Goal: Information Seeking & Learning: Find specific fact

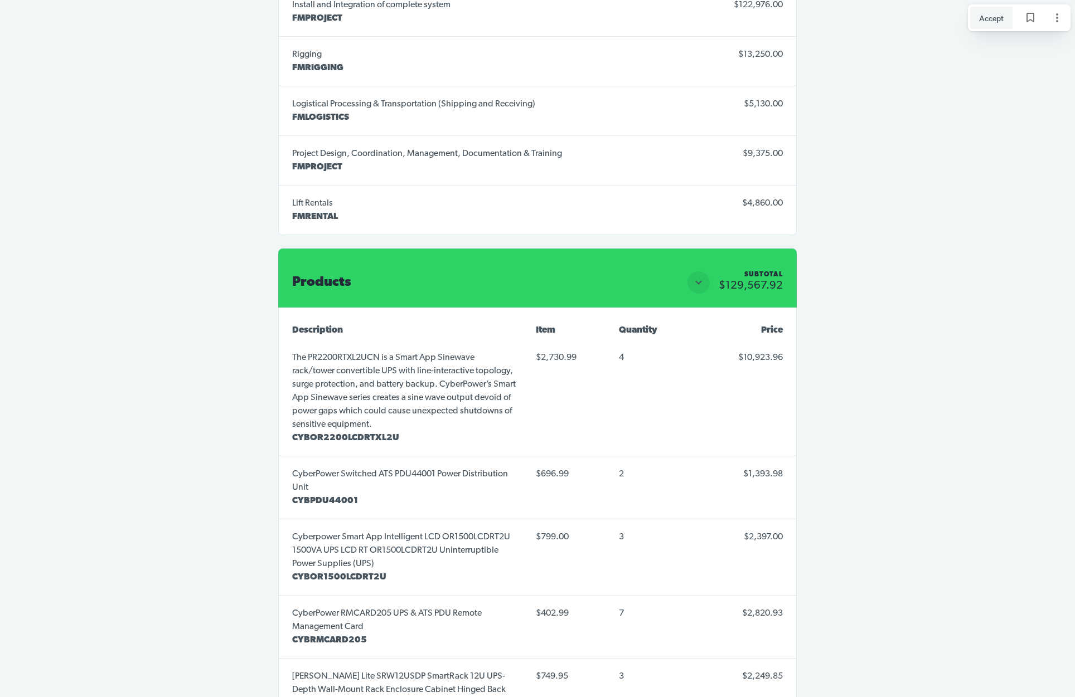
scroll to position [5272, 0]
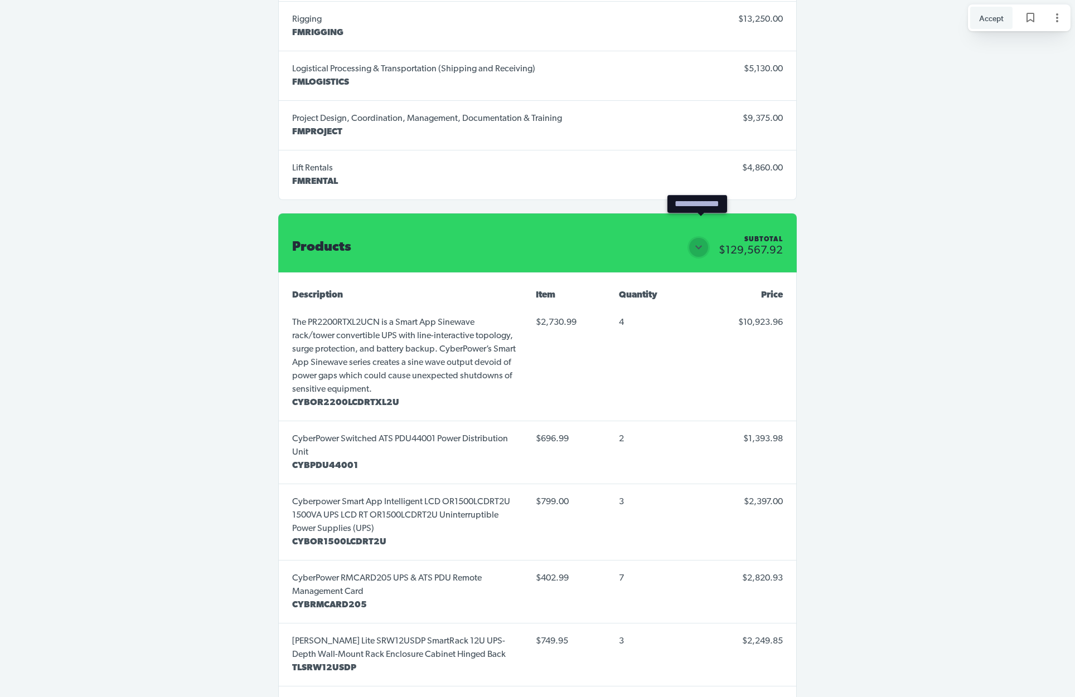
click at [698, 246] on icon "Close section" at bounding box center [698, 248] width 7 height 4
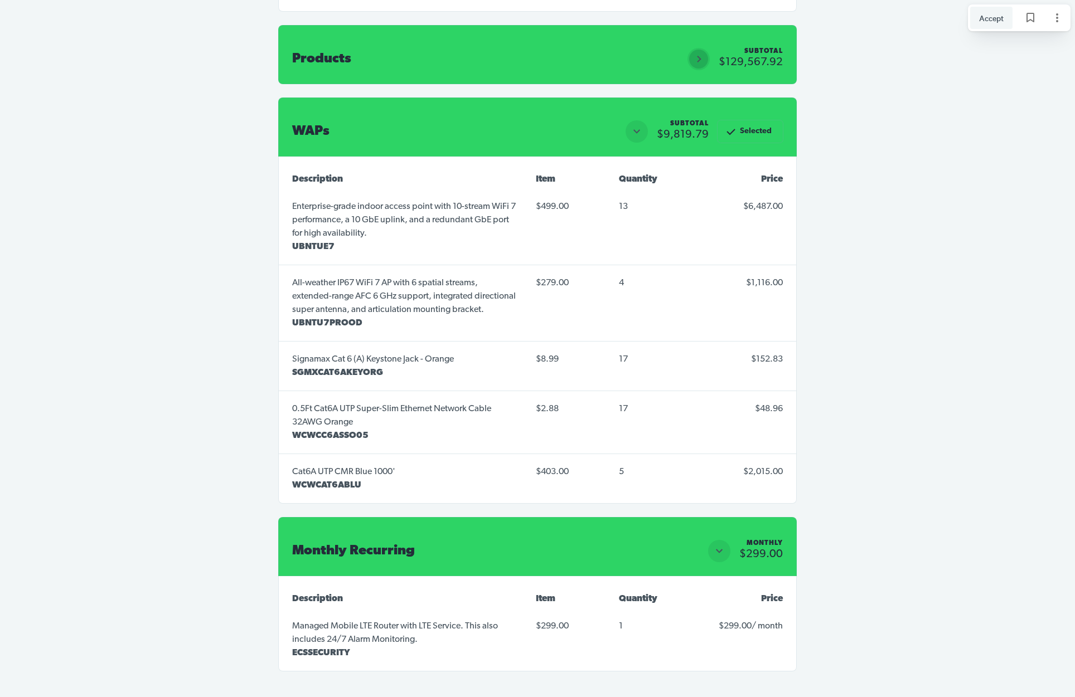
scroll to position [5464, 0]
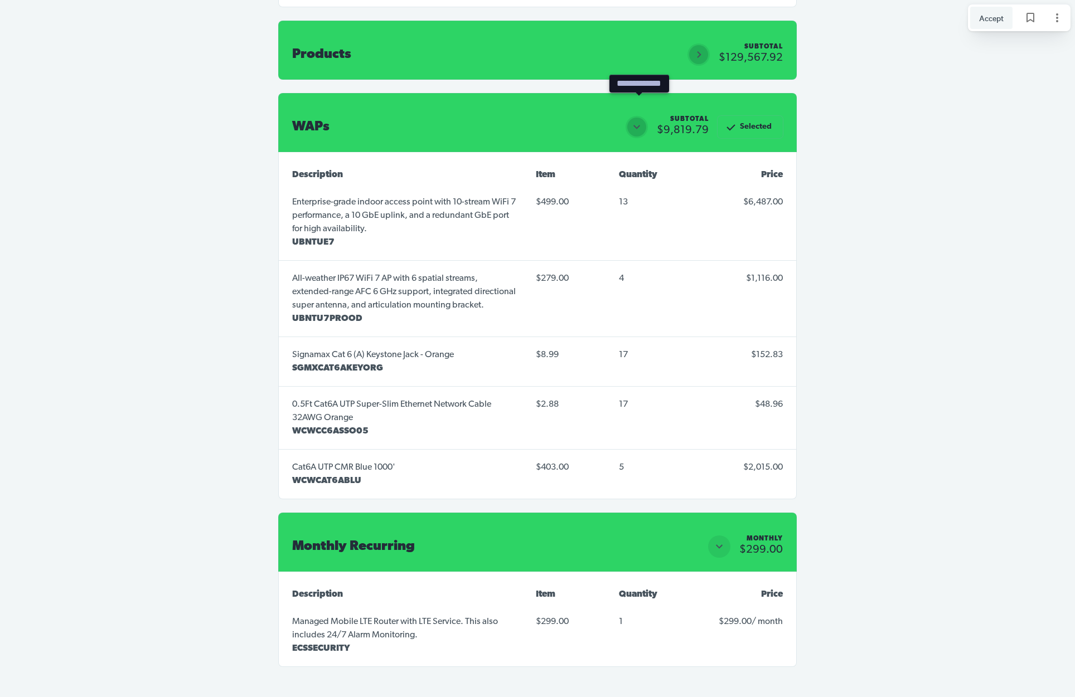
click at [643, 120] on icon "Close section" at bounding box center [636, 126] width 13 height 13
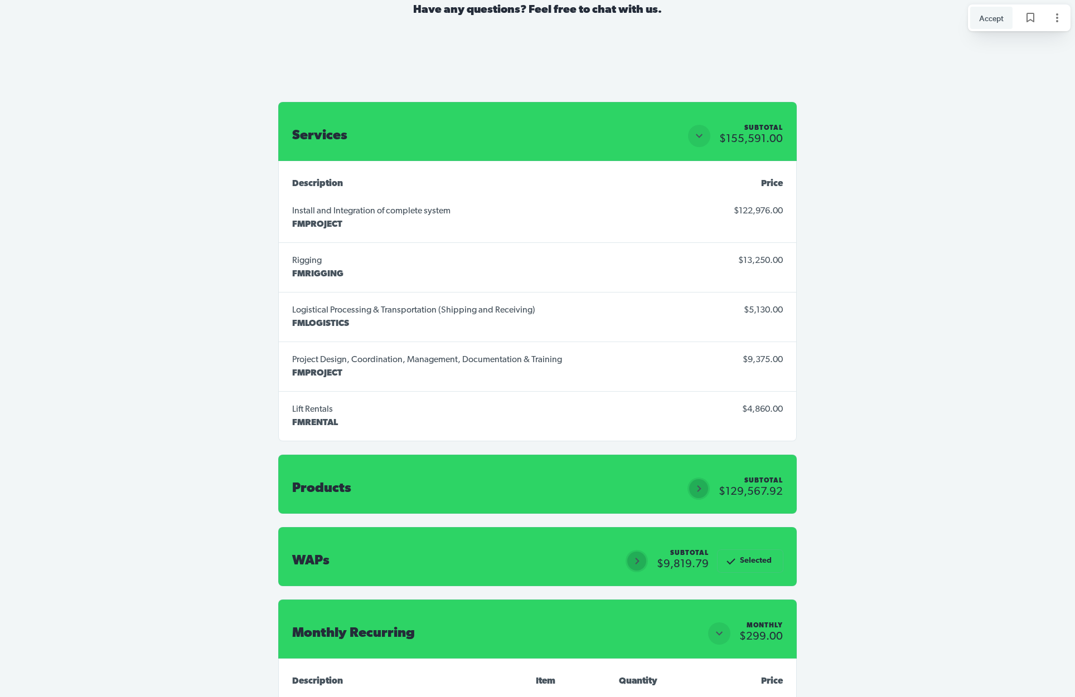
scroll to position [4988, 0]
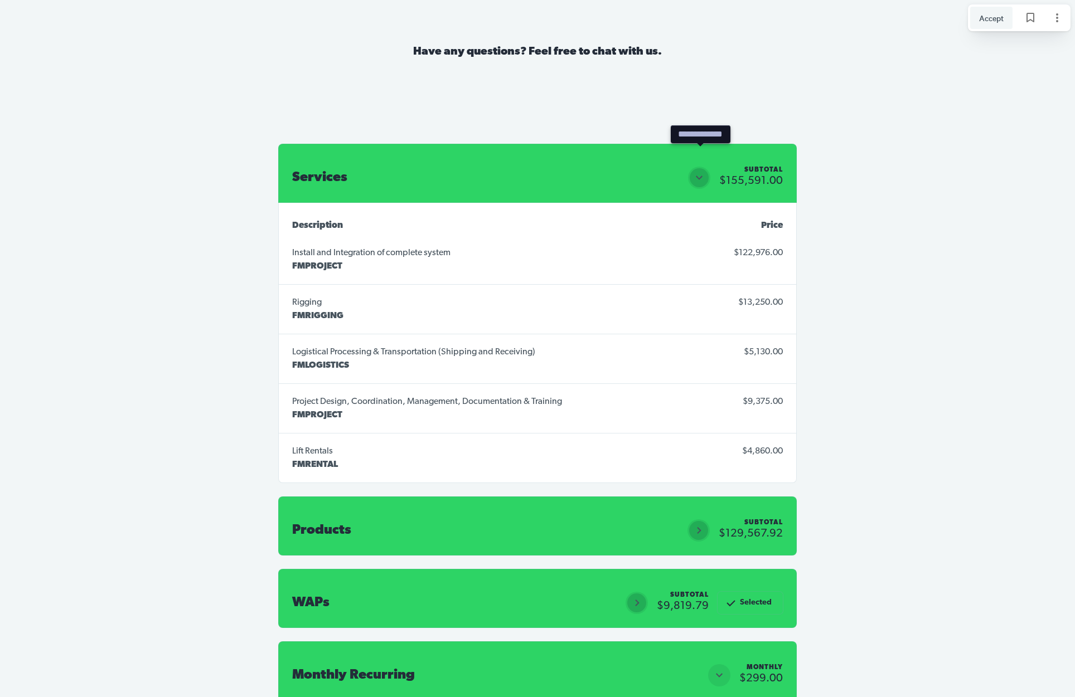
click at [700, 171] on icon "Close section" at bounding box center [698, 177] width 13 height 13
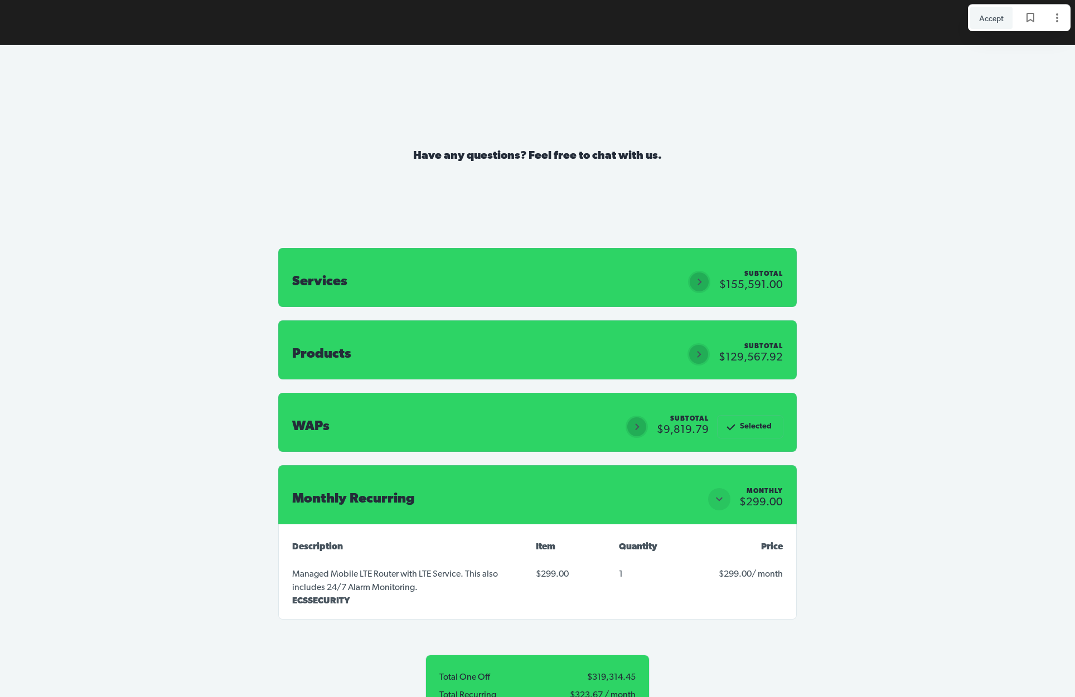
scroll to position [4883, 0]
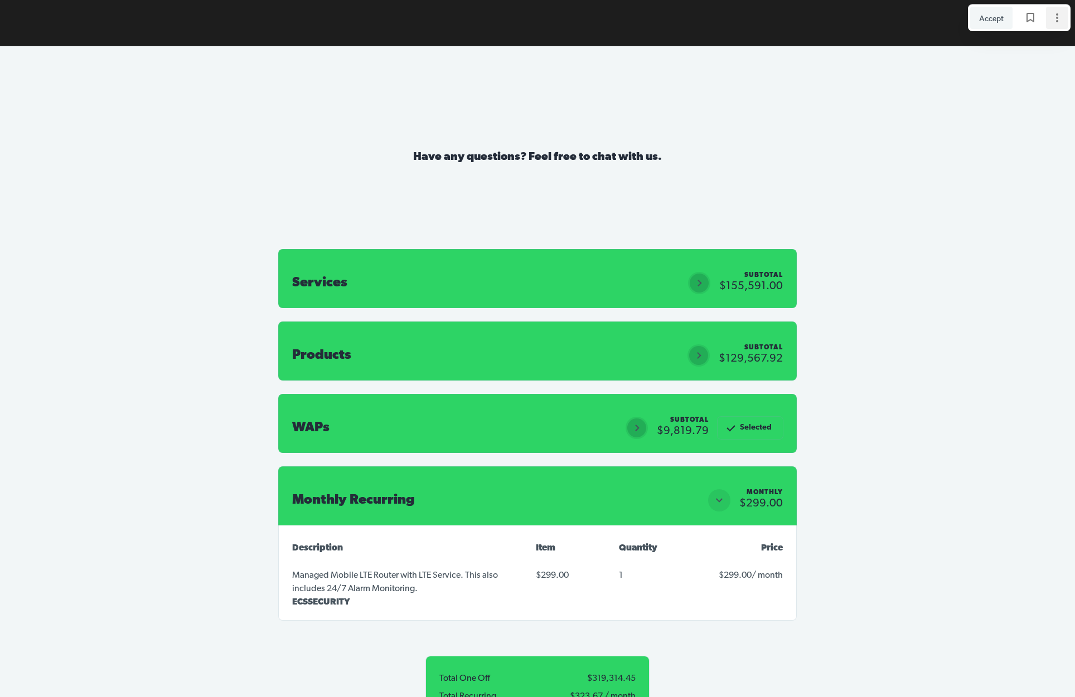
click at [1061, 19] on icon "Page options" at bounding box center [1056, 17] width 13 height 13
drag, startPoint x: 939, startPoint y: 198, endPoint x: 800, endPoint y: 284, distance: 163.4
click at [928, 203] on section "Have any questions? Feel free to chat with us. Services Subtotal $155,591.00 Su…" at bounding box center [537, 480] width 1075 height 868
click at [640, 421] on icon "Open section" at bounding box center [636, 427] width 13 height 13
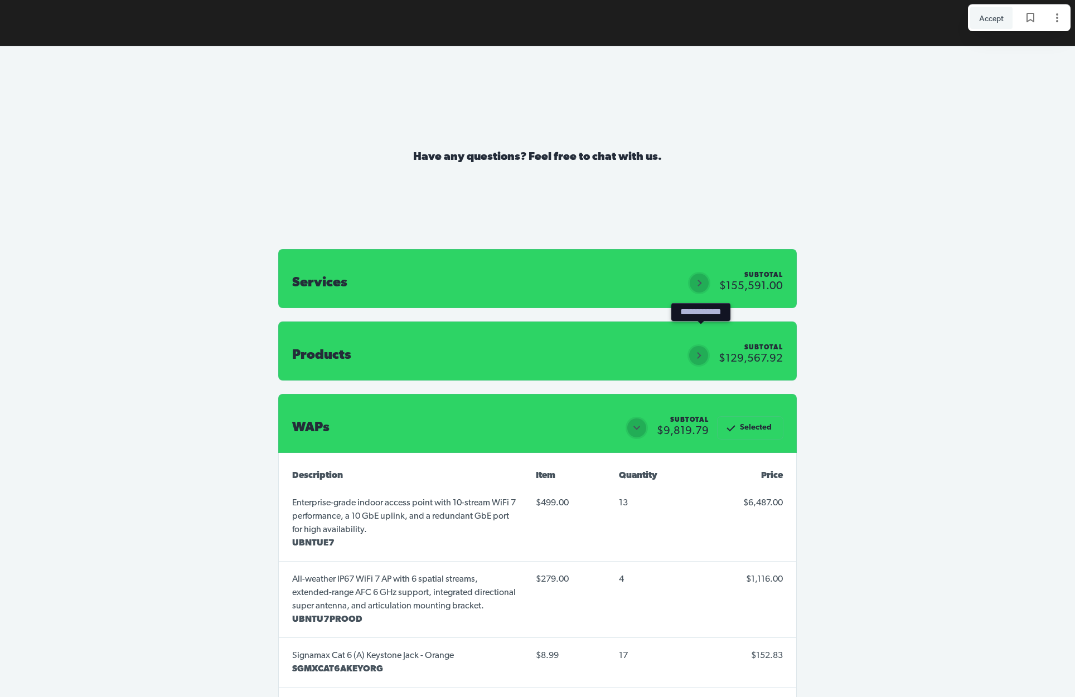
click at [705, 349] on icon "Open section" at bounding box center [698, 355] width 13 height 13
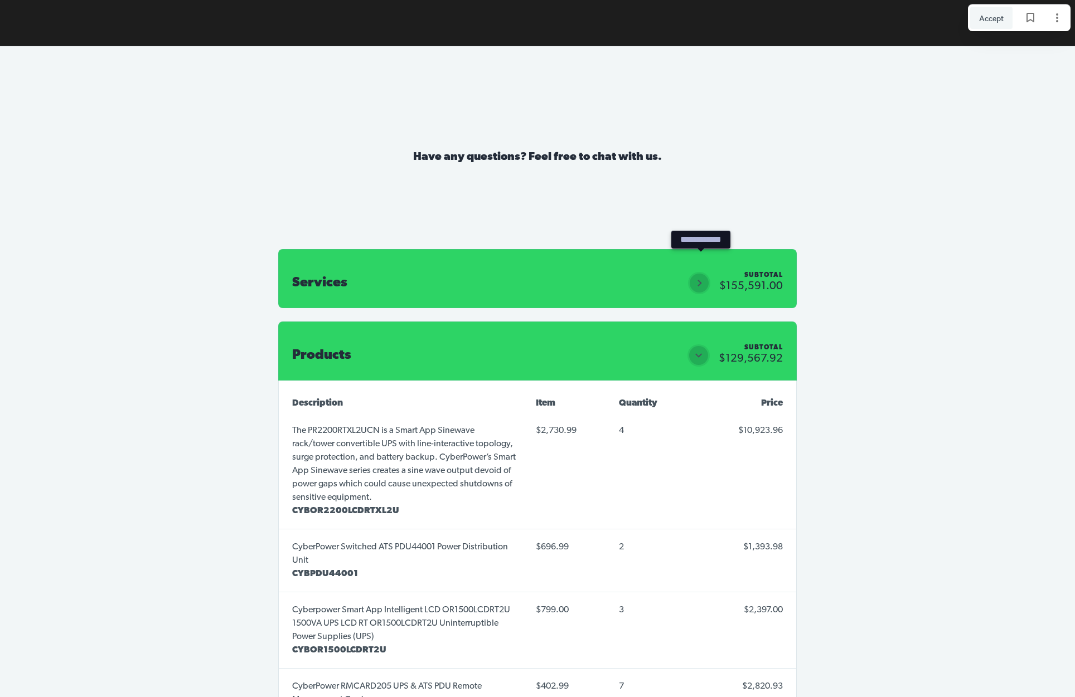
click at [701, 280] on icon "Open section" at bounding box center [699, 283] width 4 height 7
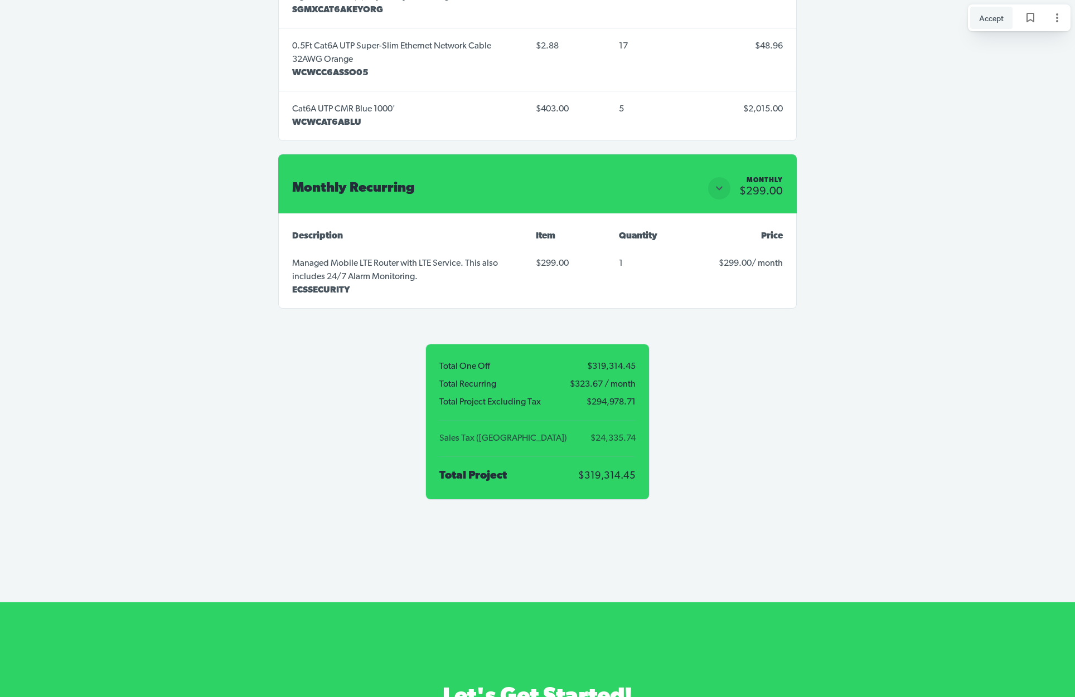
scroll to position [10266, 0]
click at [619, 363] on span "$319,314.45" at bounding box center [588, 367] width 95 height 9
copy span "$319,314.45"
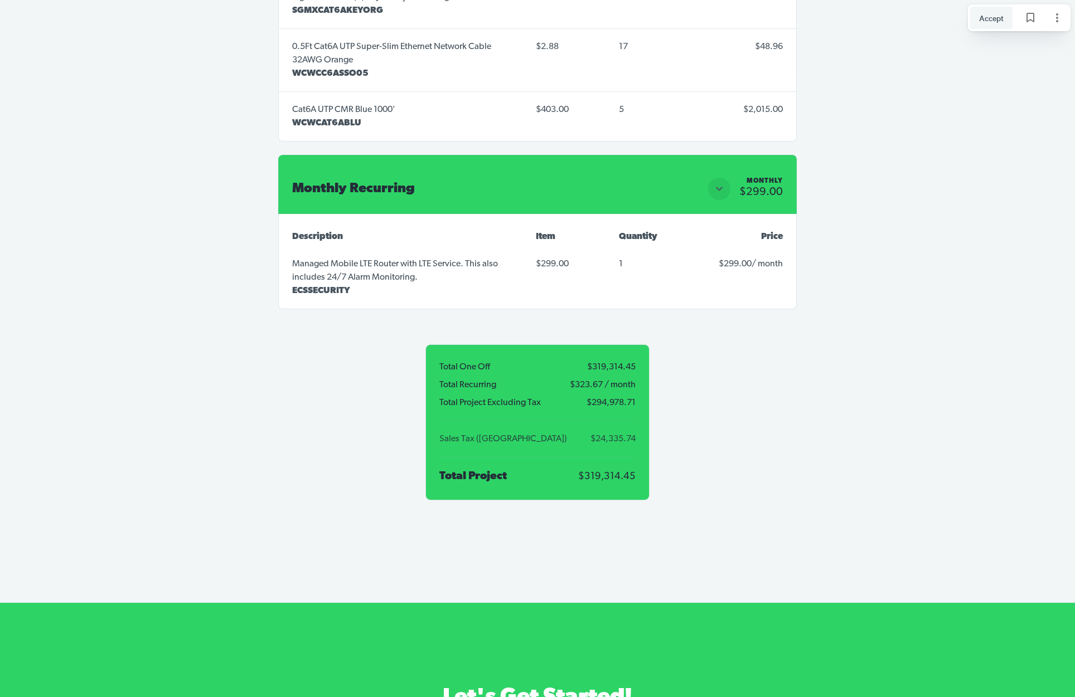
click at [616, 399] on span "$294,978.71" at bounding box center [601, 403] width 70 height 9
copy span "Total Project Excluding Tax"
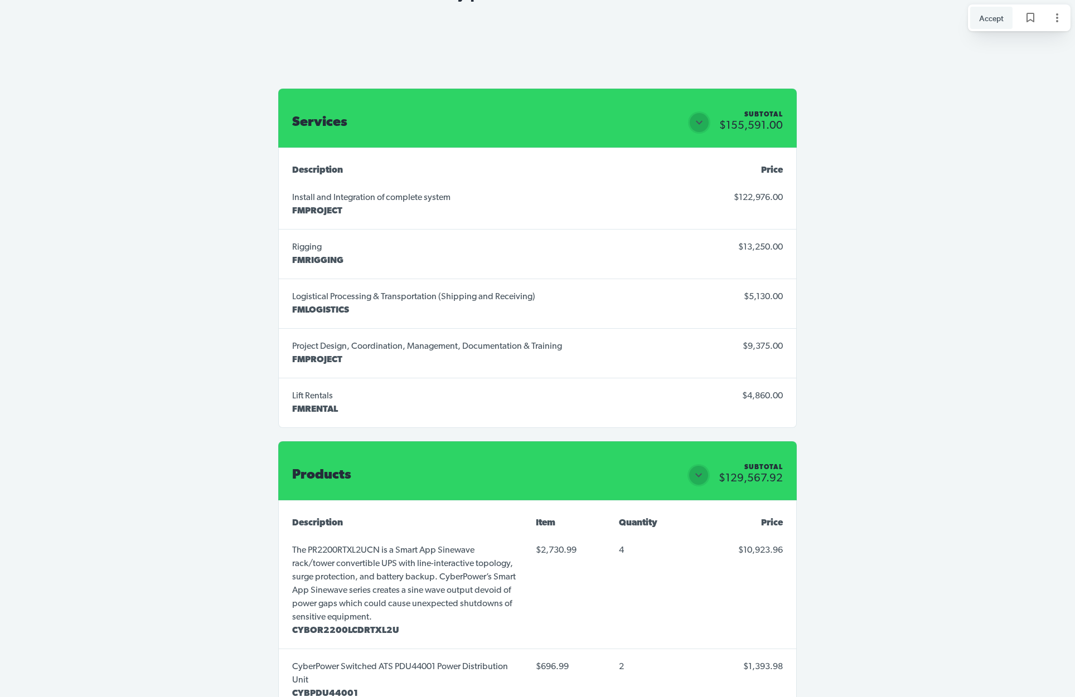
scroll to position [5043, 0]
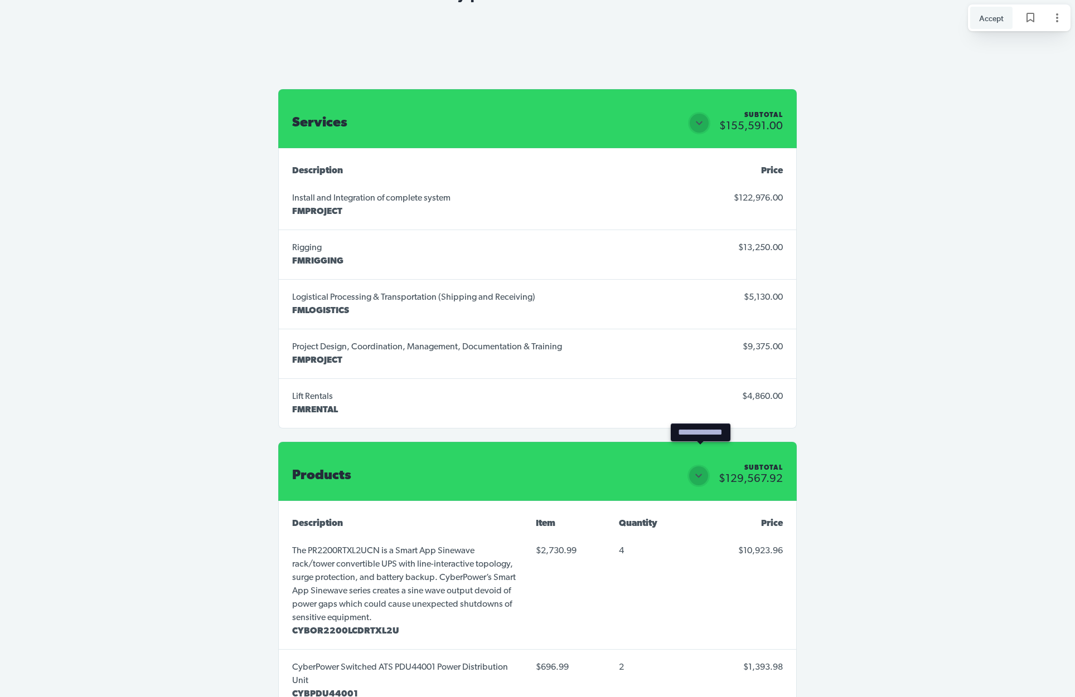
click at [703, 469] on icon "Close section" at bounding box center [698, 475] width 13 height 13
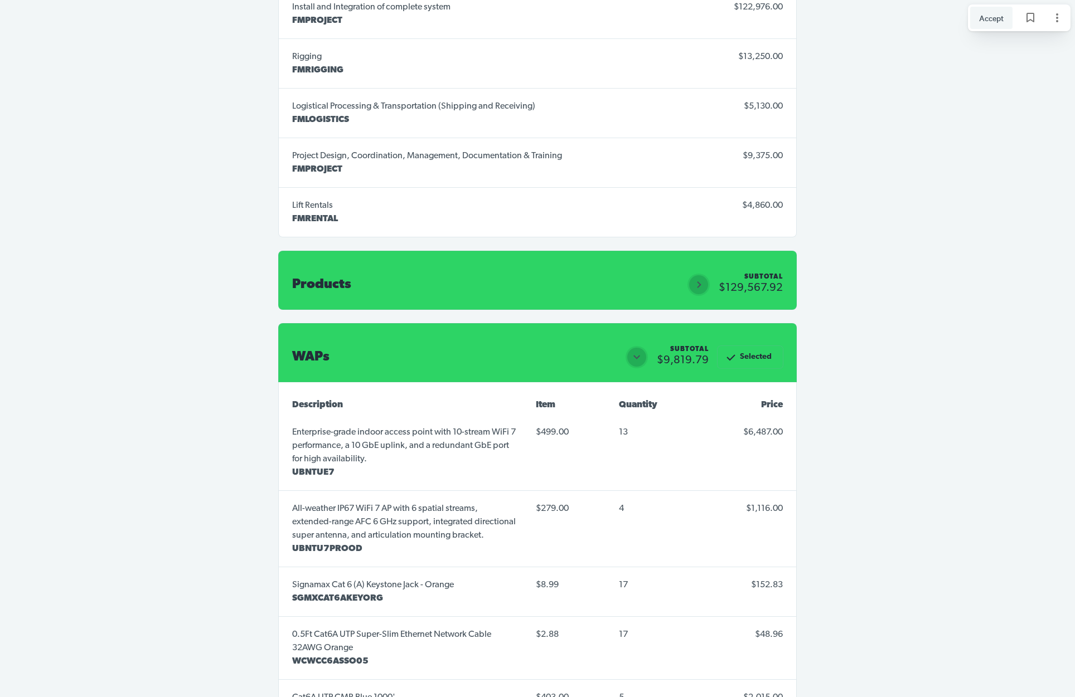
scroll to position [5240, 0]
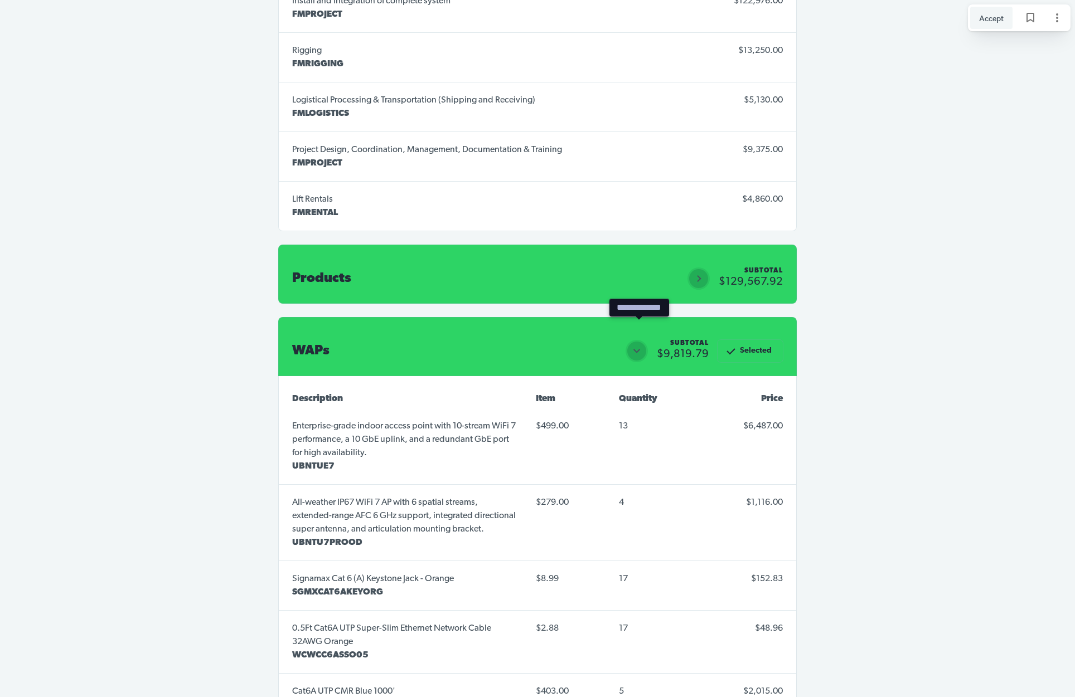
click at [640, 344] on icon "Close section" at bounding box center [636, 350] width 13 height 13
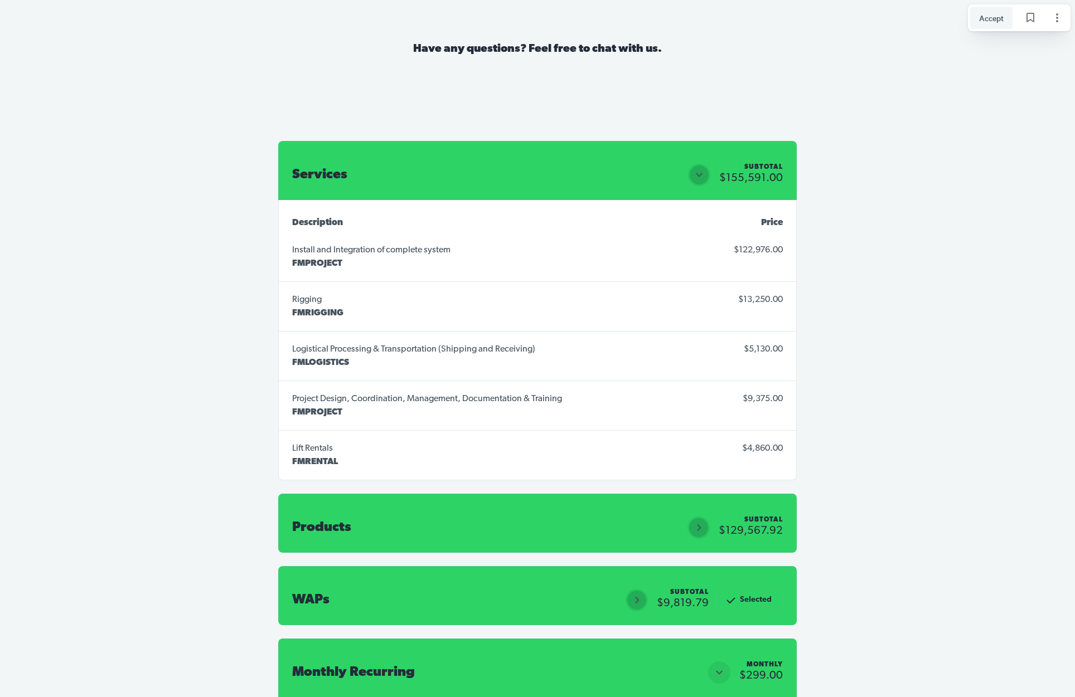
scroll to position [4988, 0]
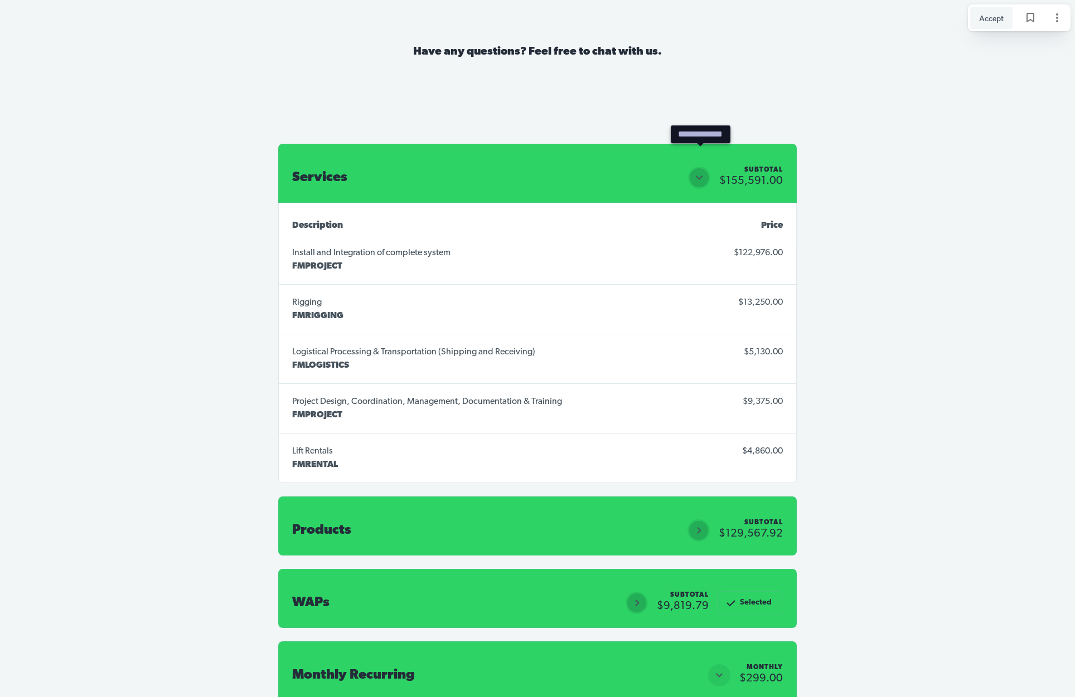
click at [699, 171] on icon "Close section" at bounding box center [698, 177] width 13 height 13
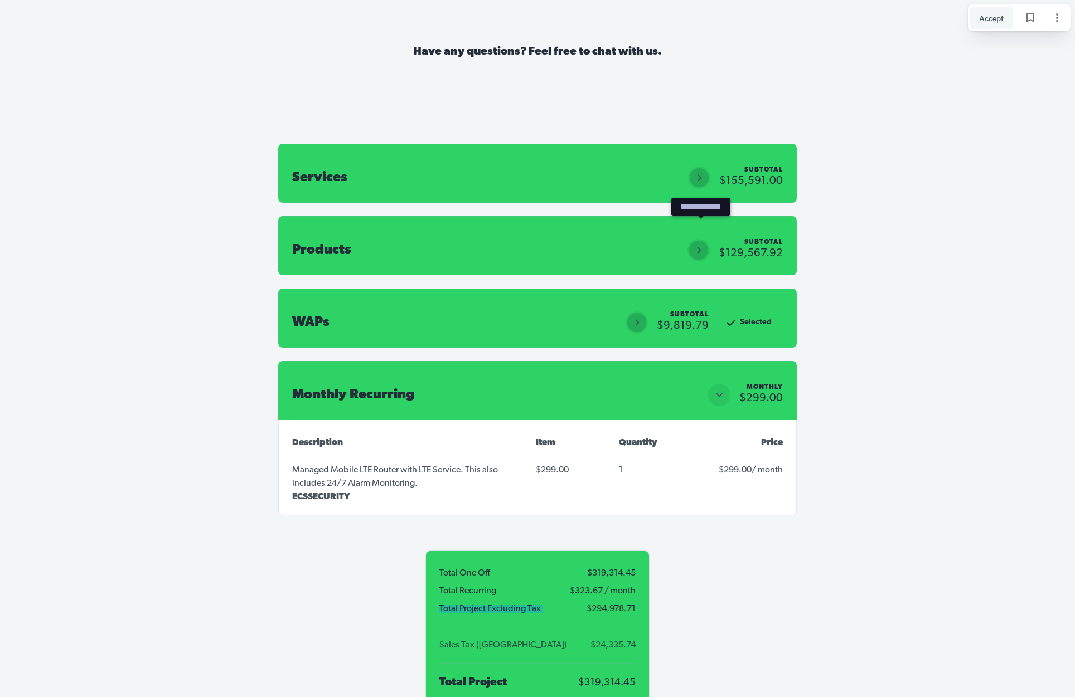
click at [702, 244] on icon "Open section" at bounding box center [698, 250] width 13 height 13
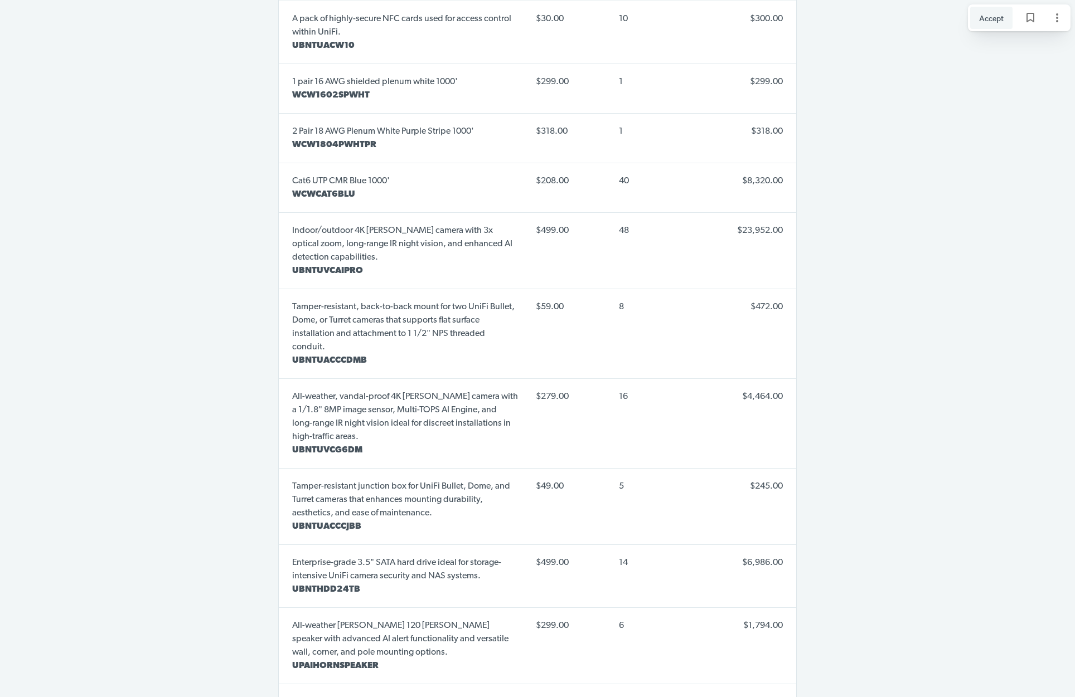
scroll to position [7953, 0]
